Goal: Navigation & Orientation: Find specific page/section

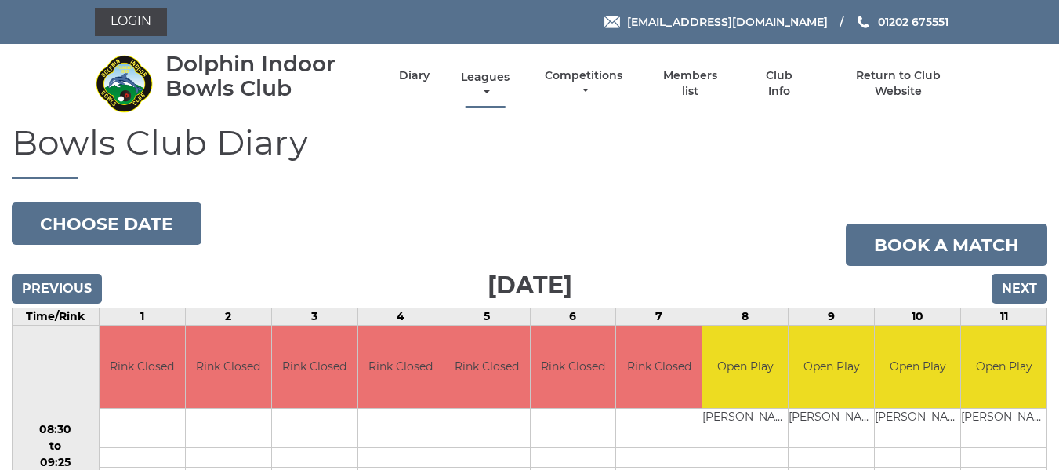
click at [492, 78] on link "Leagues" at bounding box center [485, 85] width 56 height 31
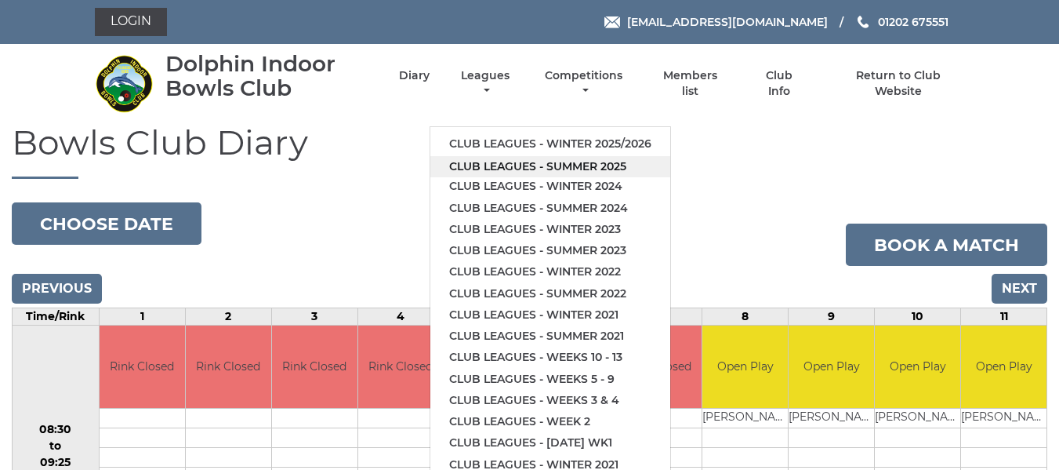
click at [501, 165] on link "Club leagues - Summer 2025" at bounding box center [550, 166] width 240 height 21
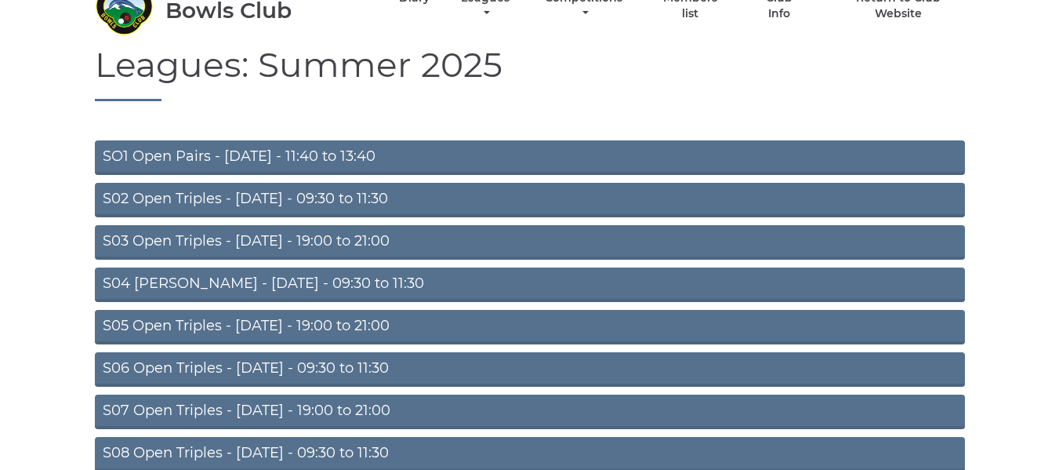
scroll to position [78, 0]
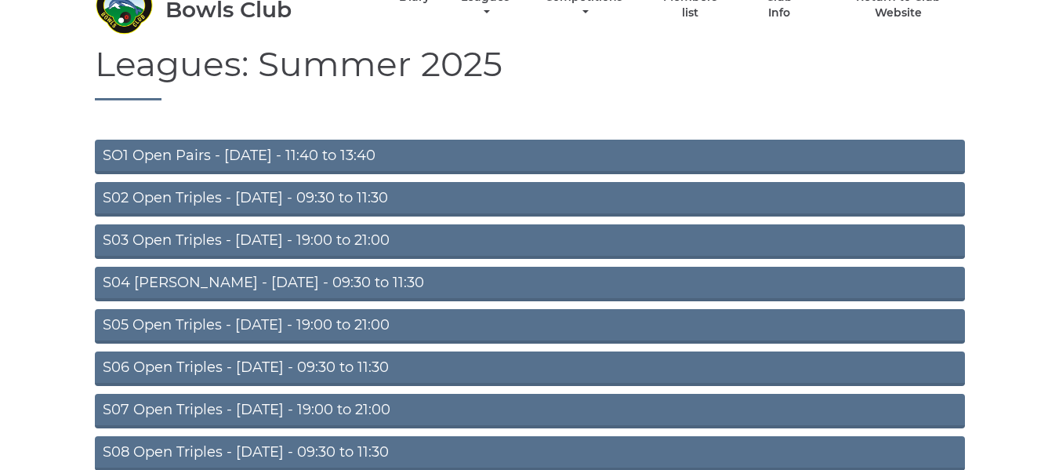
click at [267, 150] on link "SO1 Open Pairs - [DATE] - 11:40 to 13:40" at bounding box center [530, 157] width 870 height 34
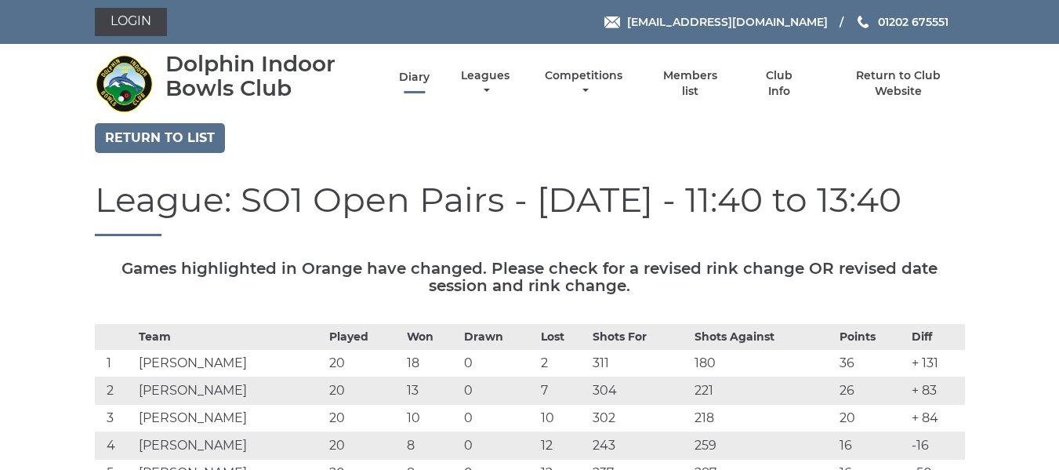
click at [412, 69] on li "Diary" at bounding box center [401, 83] width 58 height 46
click at [409, 77] on link "Diary" at bounding box center [414, 77] width 31 height 15
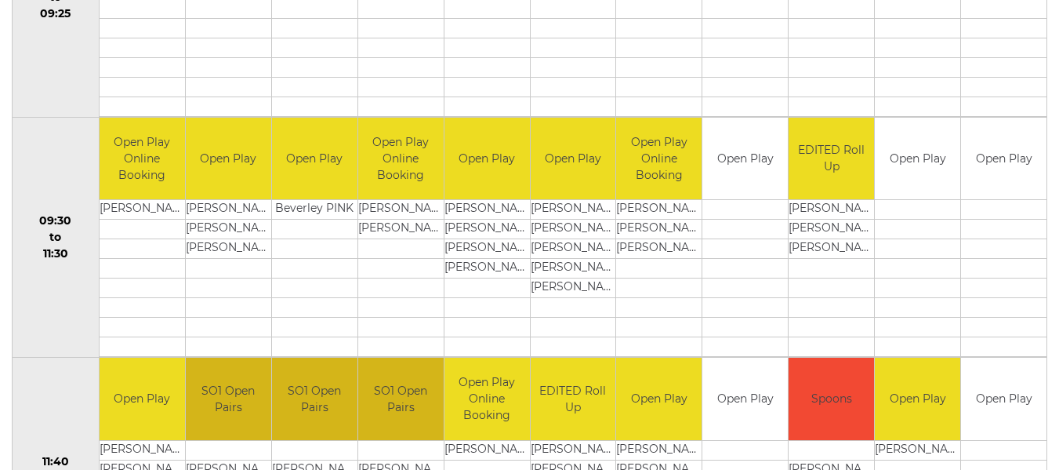
scroll to position [229, 0]
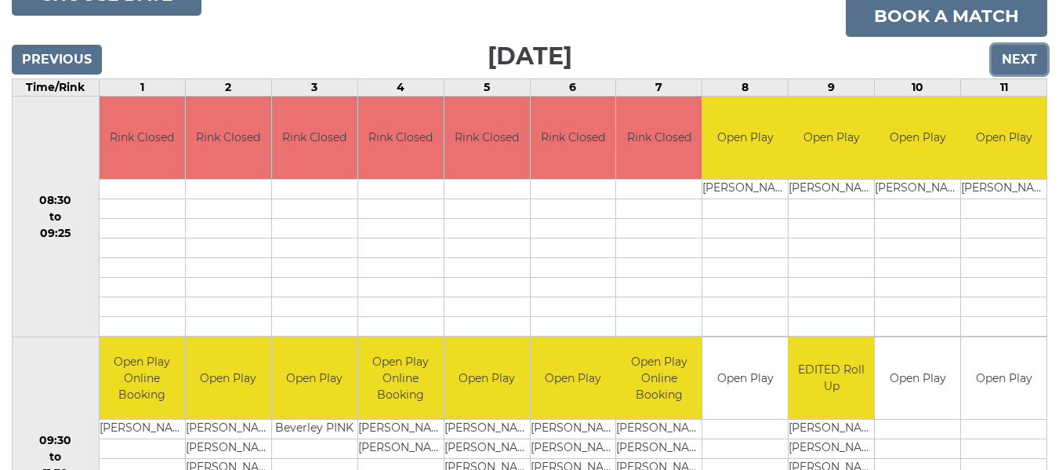
click at [1040, 62] on input "Next" at bounding box center [1020, 60] width 56 height 30
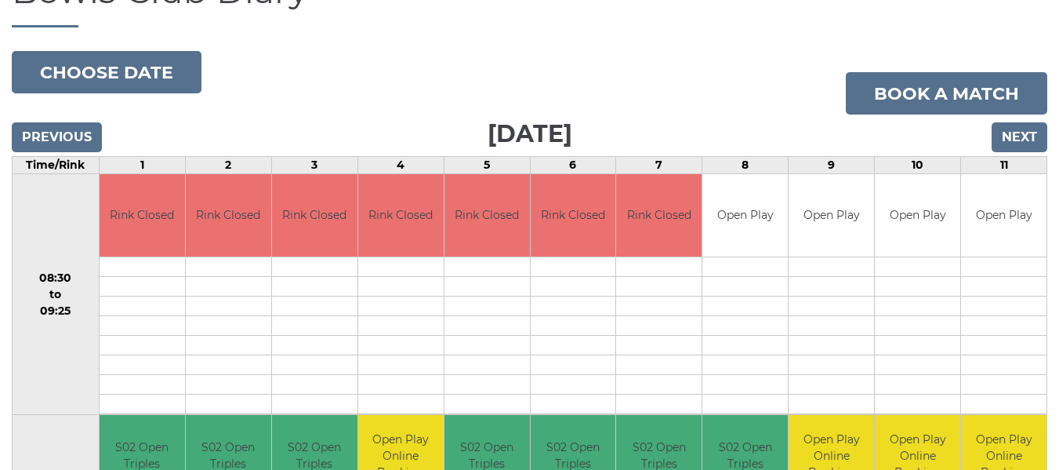
scroll to position [150, 0]
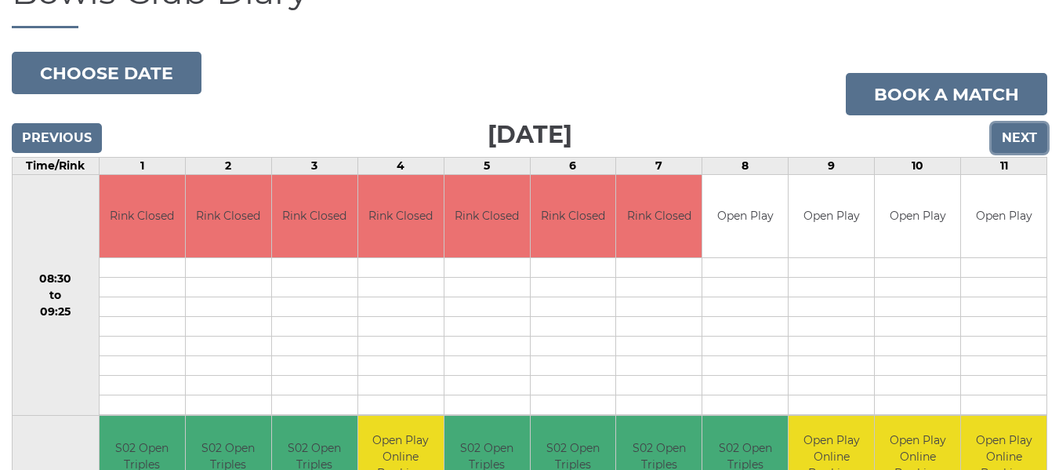
click at [1024, 135] on input "Next" at bounding box center [1020, 138] width 56 height 30
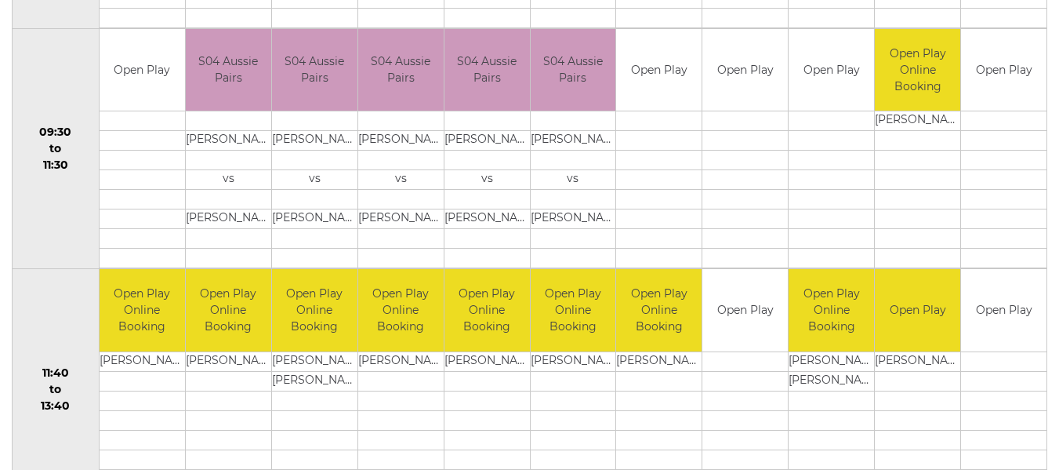
scroll to position [549, 0]
